Goal: Information Seeking & Learning: Find specific fact

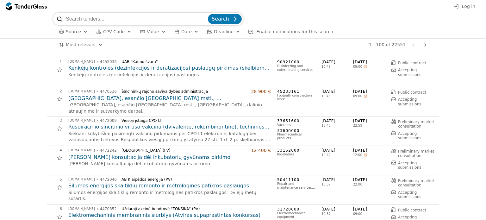
click at [132, 16] on input "search" at bounding box center [136, 19] width 141 height 13
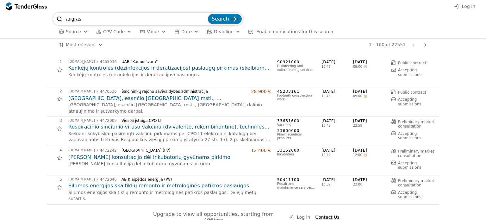
type input "angras"
click at [208, 14] on button "Search" at bounding box center [225, 19] width 34 height 10
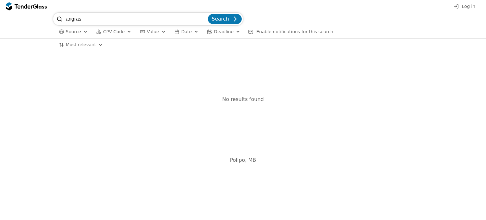
drag, startPoint x: 94, startPoint y: 17, endPoint x: 58, endPoint y: 18, distance: 36.4
click at [58, 18] on div "angras Search" at bounding box center [148, 19] width 190 height 13
type input "palapine"
click at [208, 14] on button "Search" at bounding box center [225, 19] width 34 height 10
